Goal: Task Accomplishment & Management: Manage account settings

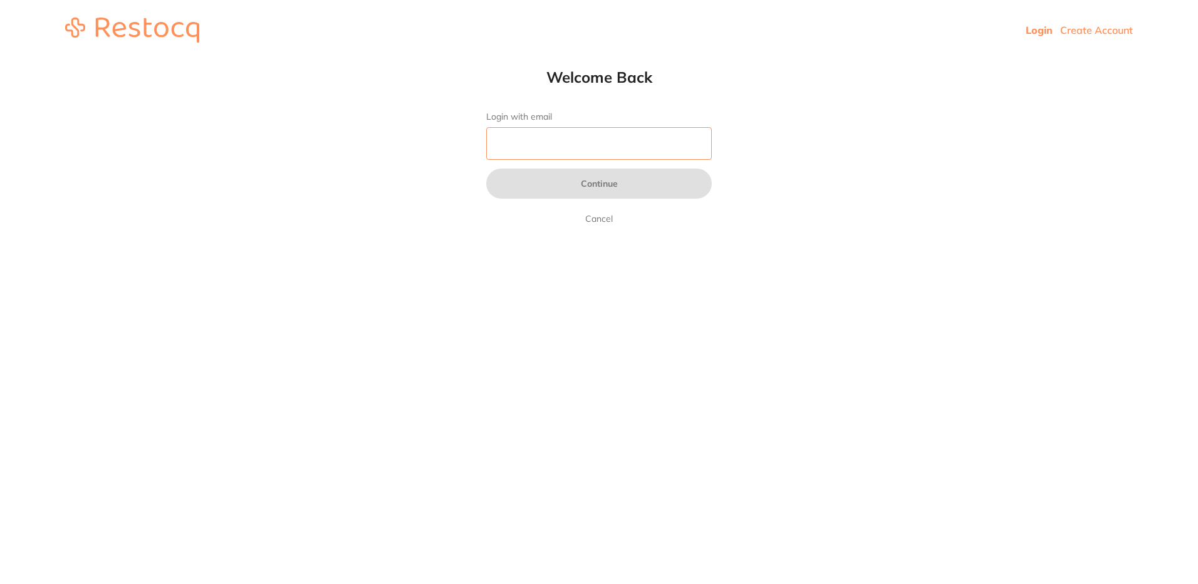
click at [627, 133] on input "Login with email" at bounding box center [599, 143] width 226 height 33
type input "[EMAIL_ADDRESS][DOMAIN_NAME]"
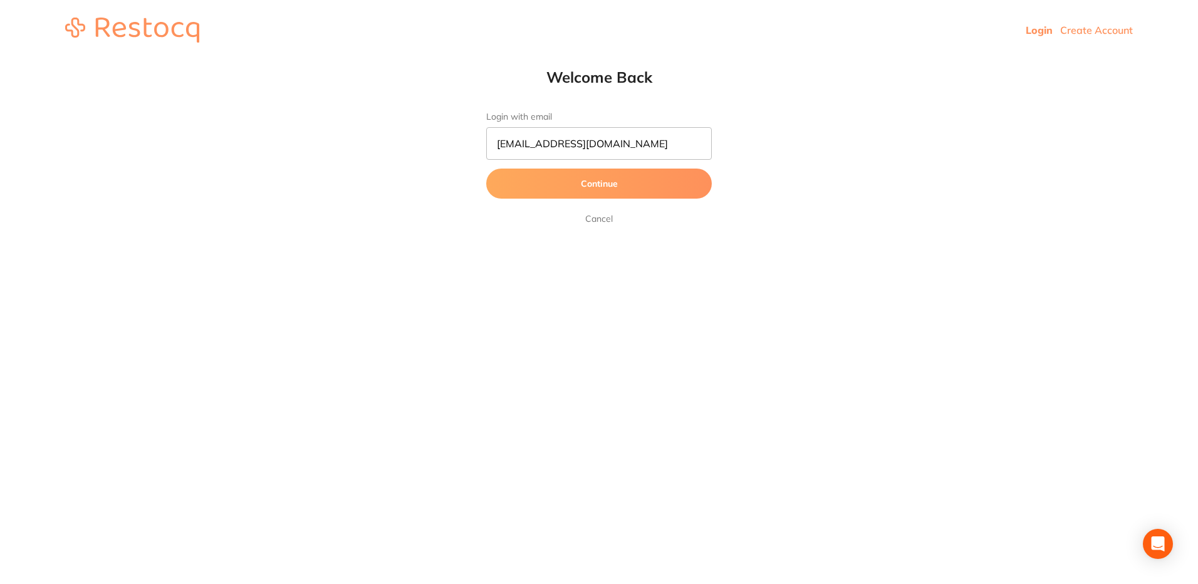
click at [633, 194] on button "Continue" at bounding box center [599, 184] width 226 height 30
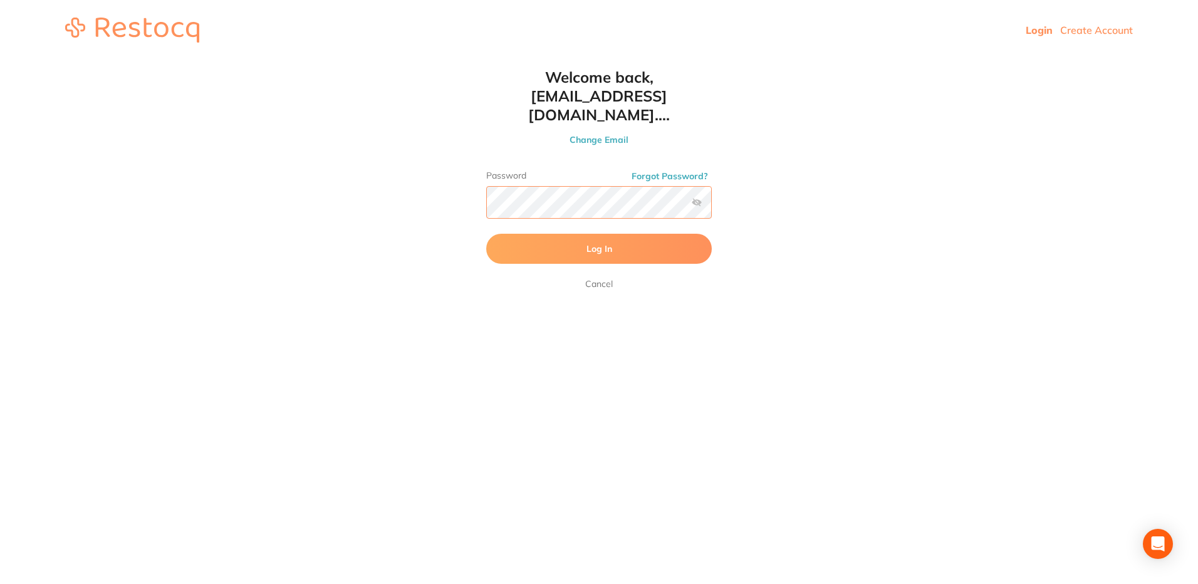
click at [486, 234] on button "Log In" at bounding box center [599, 249] width 226 height 30
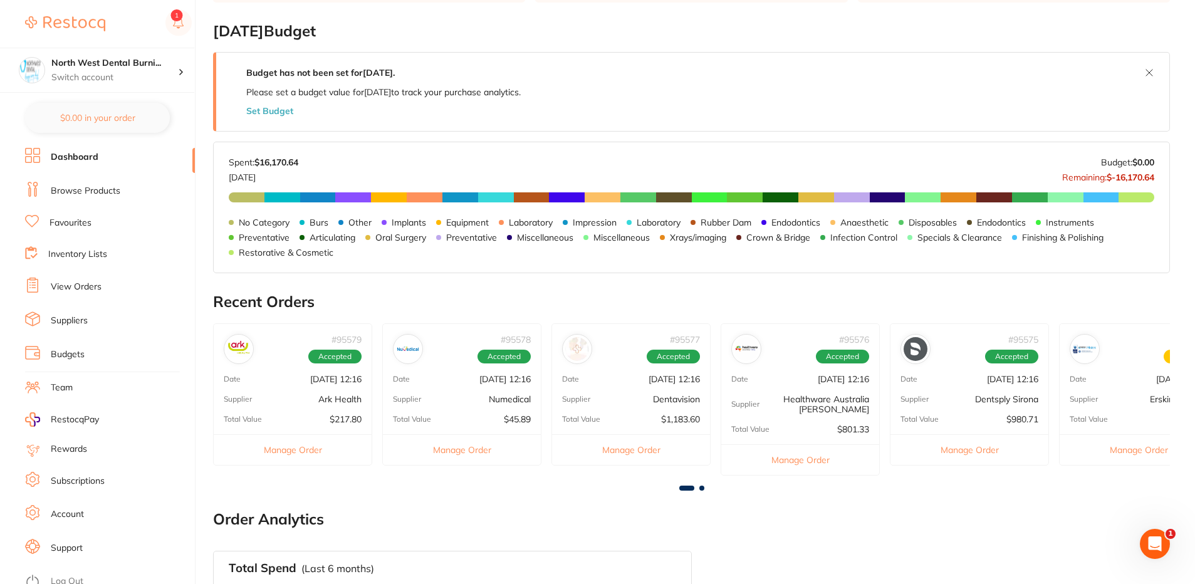
click at [101, 294] on li "View Orders" at bounding box center [110, 287] width 170 height 19
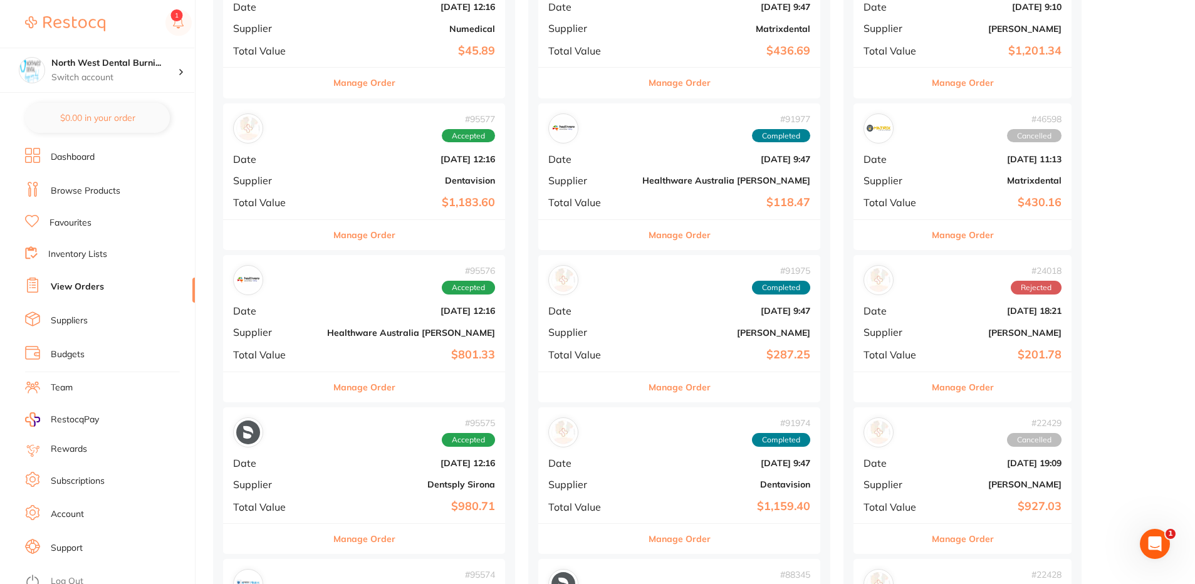
click at [355, 190] on div "# 95577 Accepted Date [DATE] 12:16 Supplier Dentavision Total Value $1,183.60" at bounding box center [364, 161] width 282 height 116
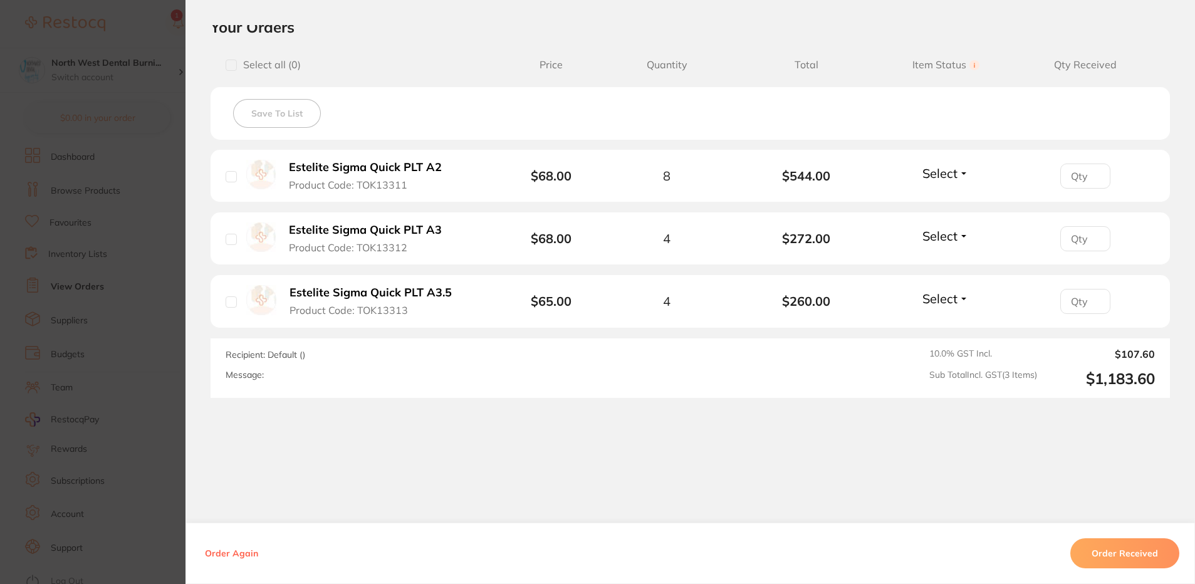
click at [1077, 178] on input "number" at bounding box center [1085, 176] width 50 height 25
type input "8"
click at [1071, 235] on input "number" at bounding box center [1085, 238] width 50 height 25
type input "4"
click at [1070, 295] on input "number" at bounding box center [1085, 301] width 50 height 25
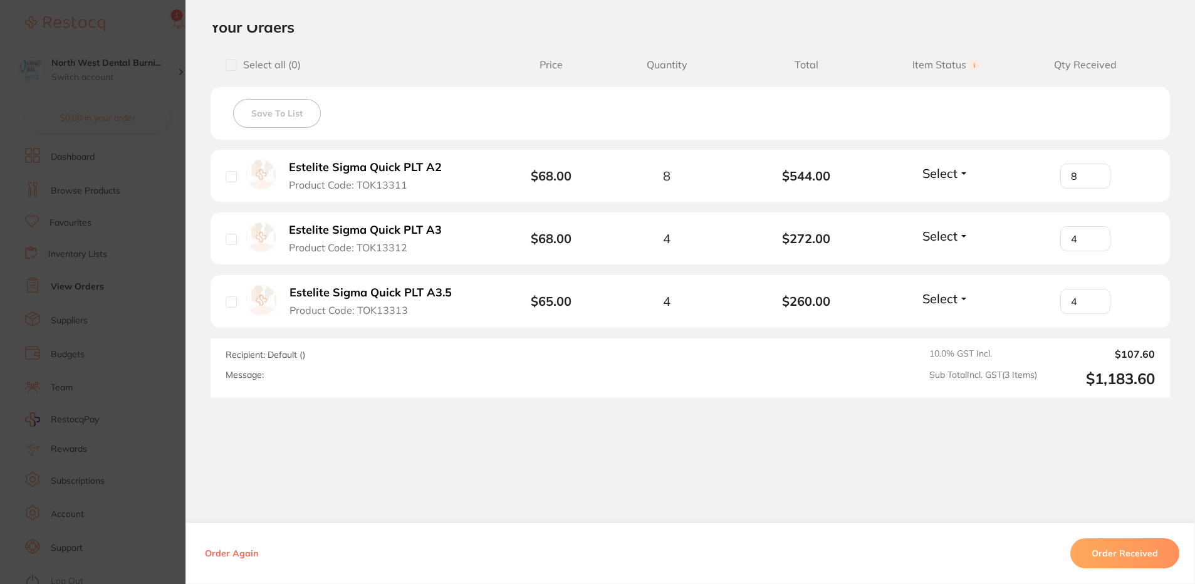
type input "4"
click at [1124, 561] on button "Order Received" at bounding box center [1124, 553] width 109 height 30
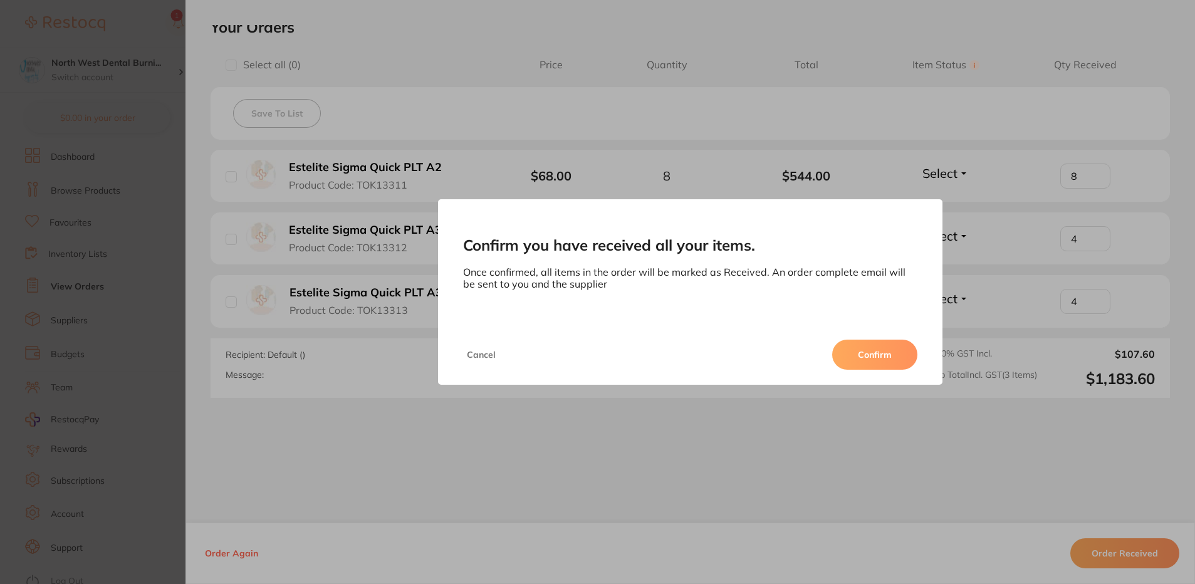
click at [875, 354] on button "Confirm" at bounding box center [874, 355] width 85 height 30
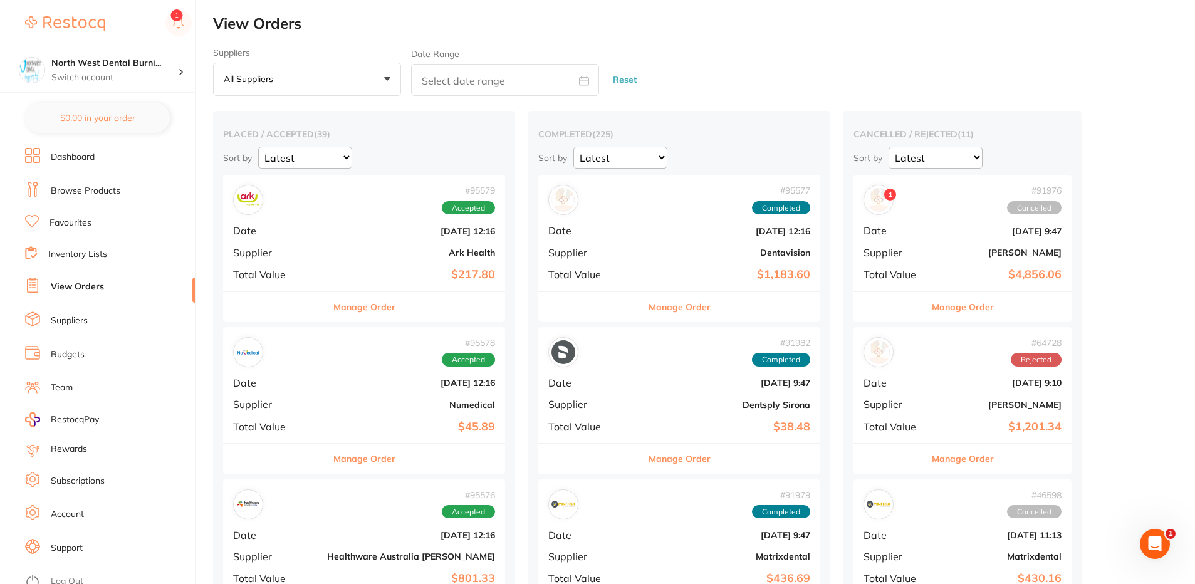
click at [347, 234] on b "[DATE] 12:16" at bounding box center [411, 231] width 168 height 10
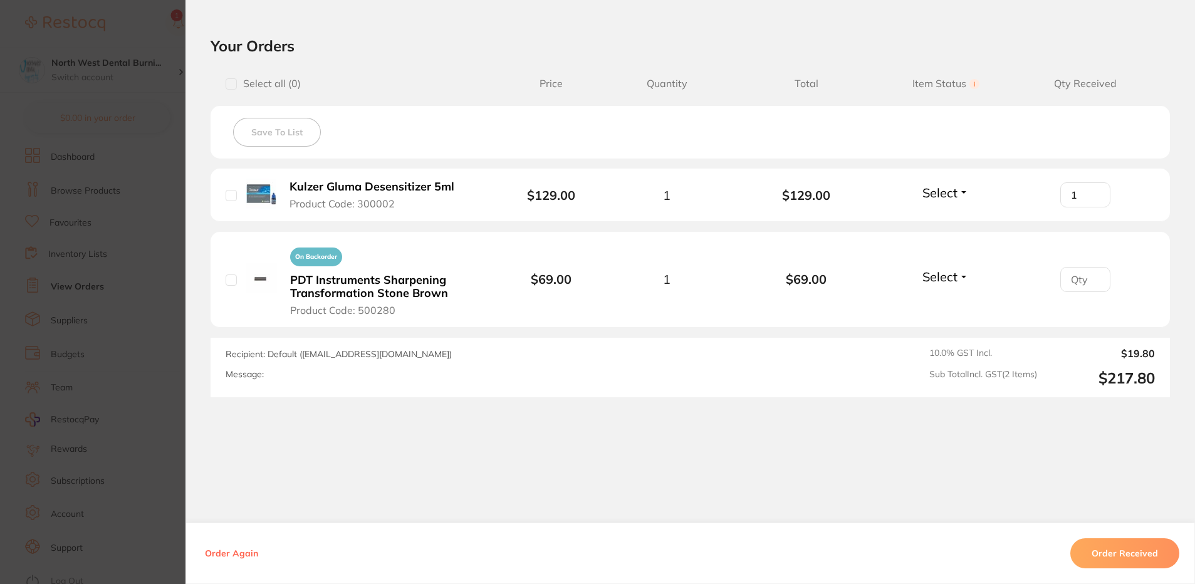
type input "1"
click at [1096, 191] on input "1" at bounding box center [1085, 194] width 50 height 25
type input "1"
click at [1094, 275] on input "1" at bounding box center [1085, 279] width 50 height 25
drag, startPoint x: 1121, startPoint y: 547, endPoint x: 1099, endPoint y: 535, distance: 25.0
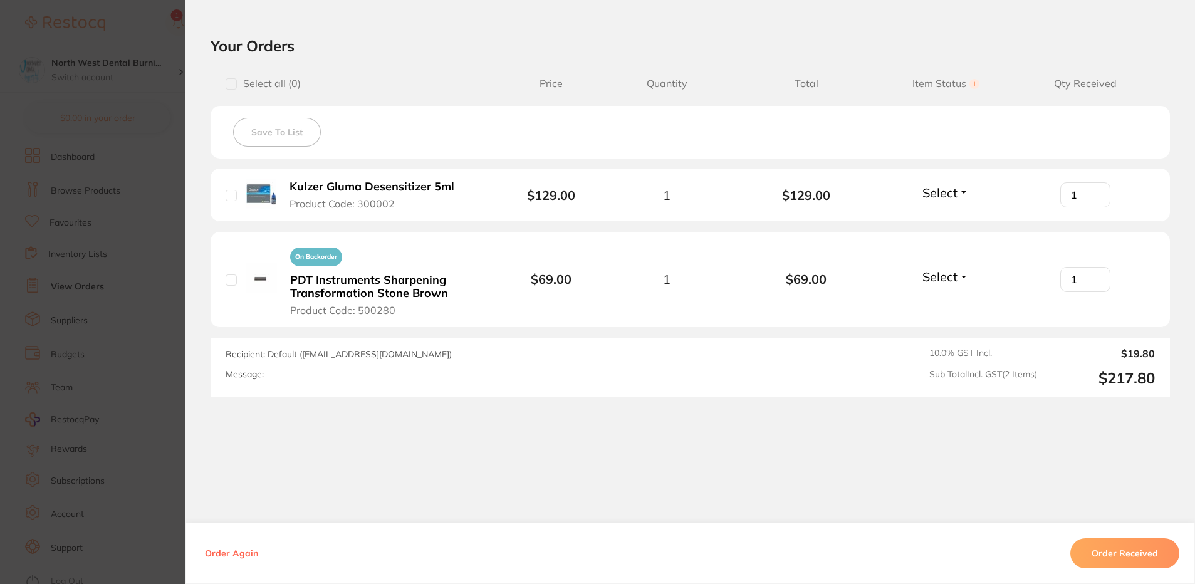
click at [1121, 546] on button "Order Received" at bounding box center [1124, 553] width 109 height 30
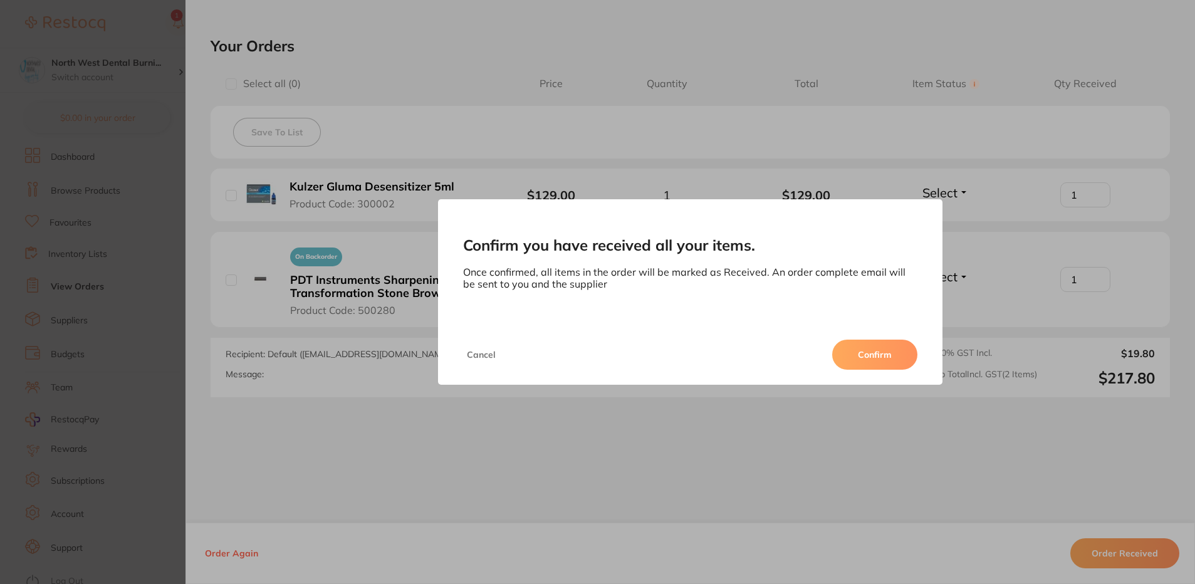
click at [864, 337] on div "Cancel Confirm" at bounding box center [690, 355] width 505 height 60
drag, startPoint x: 865, startPoint y: 350, endPoint x: 869, endPoint y: 342, distance: 8.4
click at [866, 344] on button "Confirm" at bounding box center [874, 355] width 85 height 30
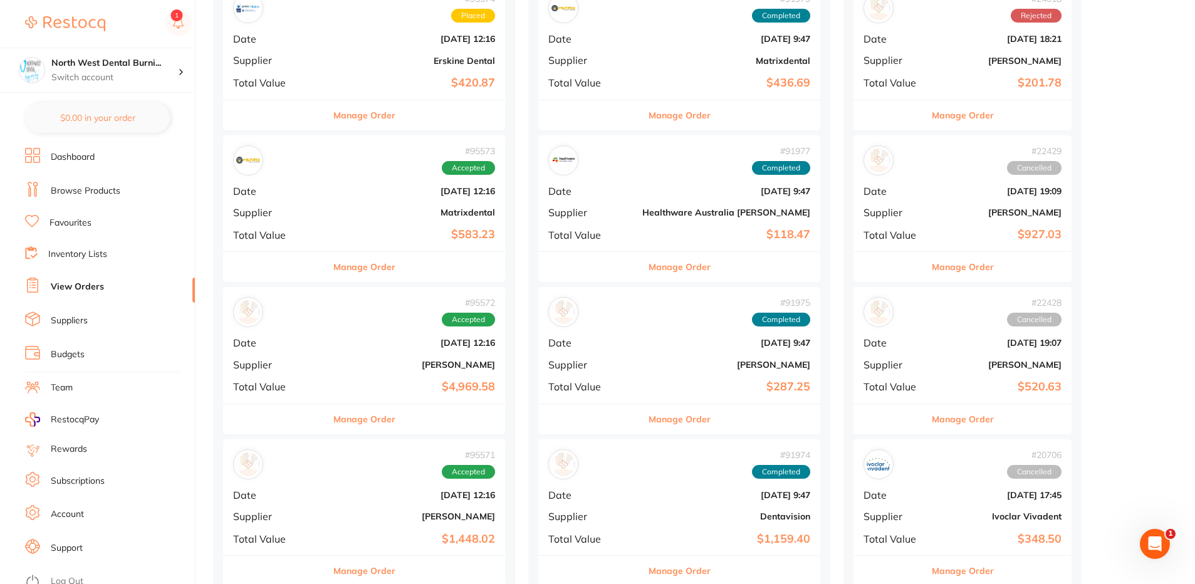
scroll to position [1532, 0]
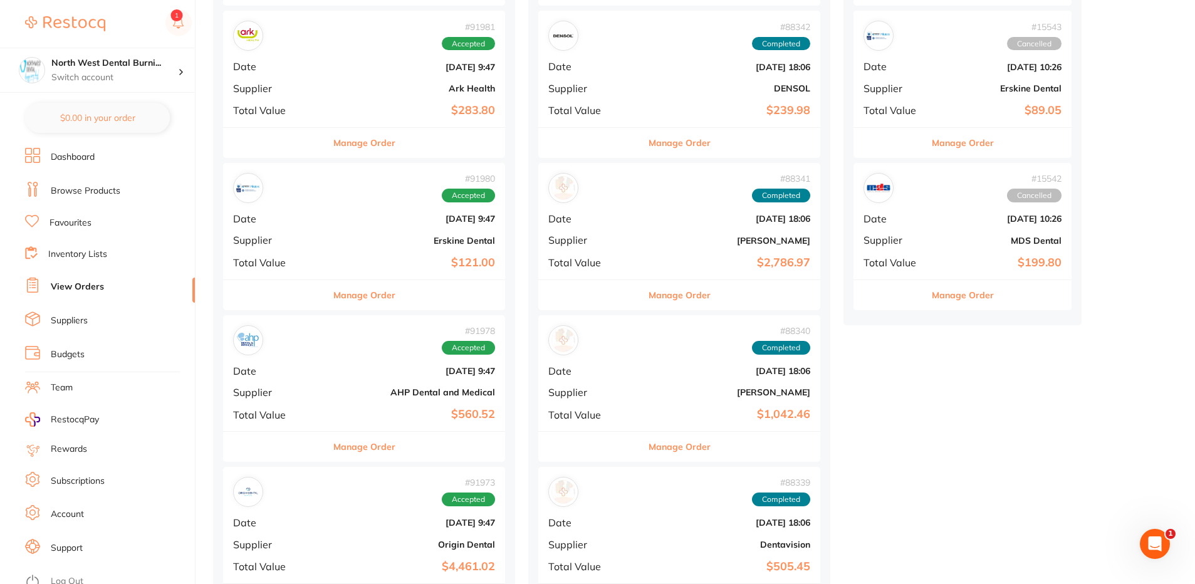
click at [698, 547] on b "Dentavision" at bounding box center [726, 545] width 168 height 10
click at [698, 547] on section at bounding box center [597, 292] width 1195 height 584
